Goal: Task Accomplishment & Management: Use online tool/utility

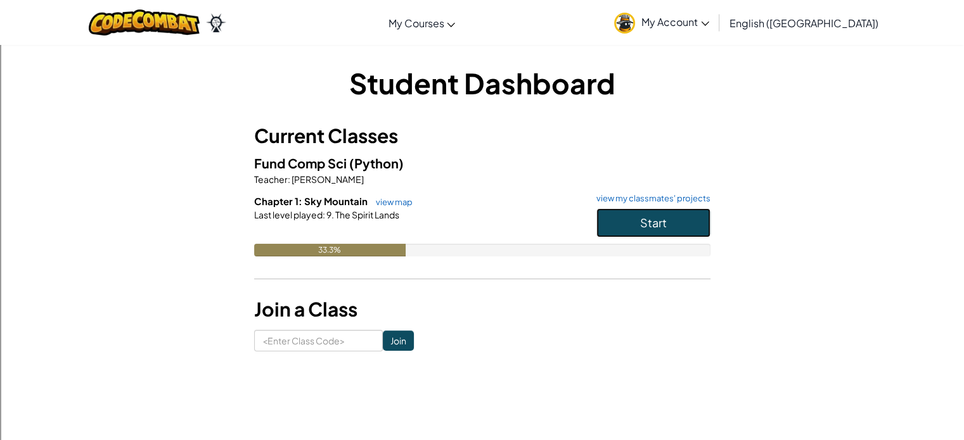
click at [645, 236] on button "Start" at bounding box center [653, 222] width 114 height 29
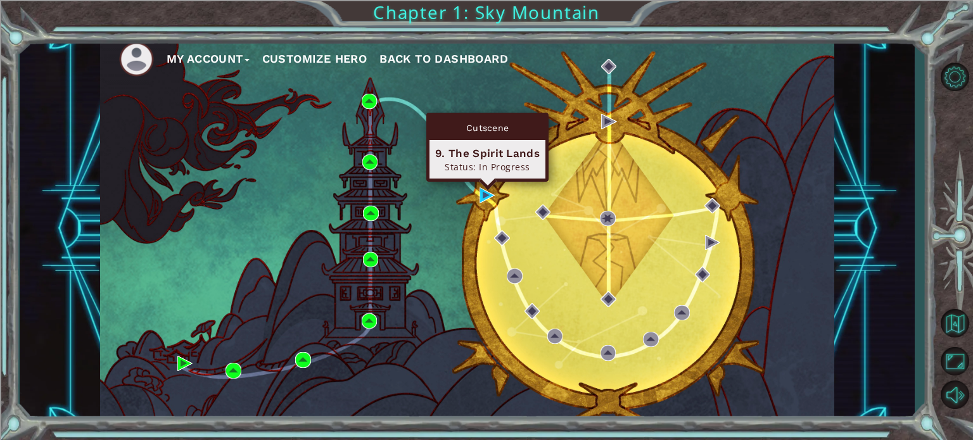
click at [478, 192] on div "My Account Customize Hero Back to Dashboard" at bounding box center [467, 229] width 734 height 388
click at [481, 192] on img at bounding box center [487, 195] width 15 height 15
